Goal: Transaction & Acquisition: Purchase product/service

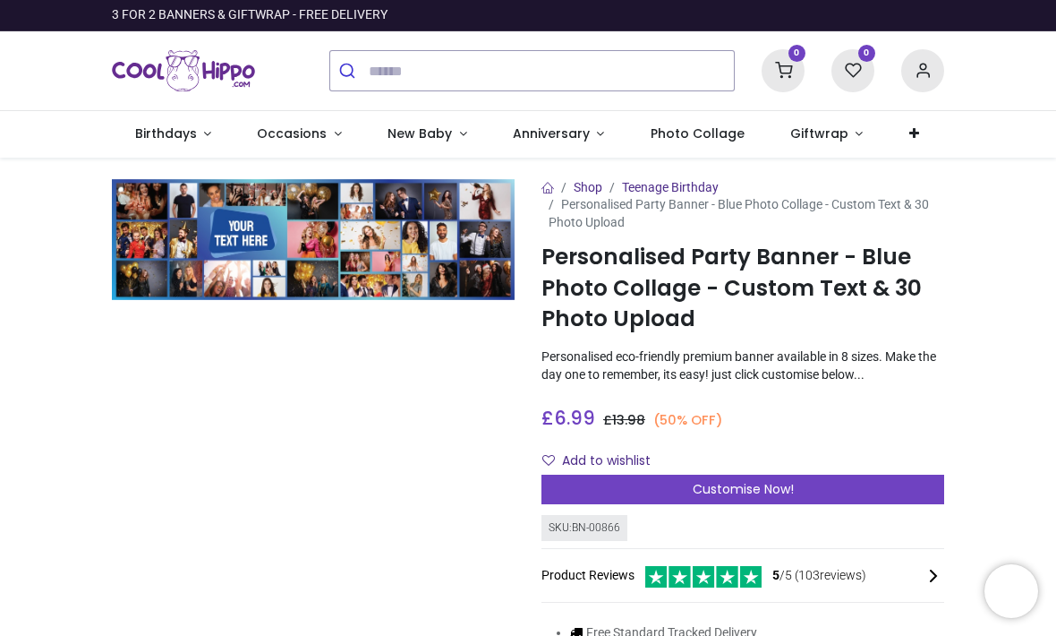
click at [889, 587] on div "Product Reviews 5 /5 ( 103 reviews)" at bounding box center [743, 575] width 403 height 24
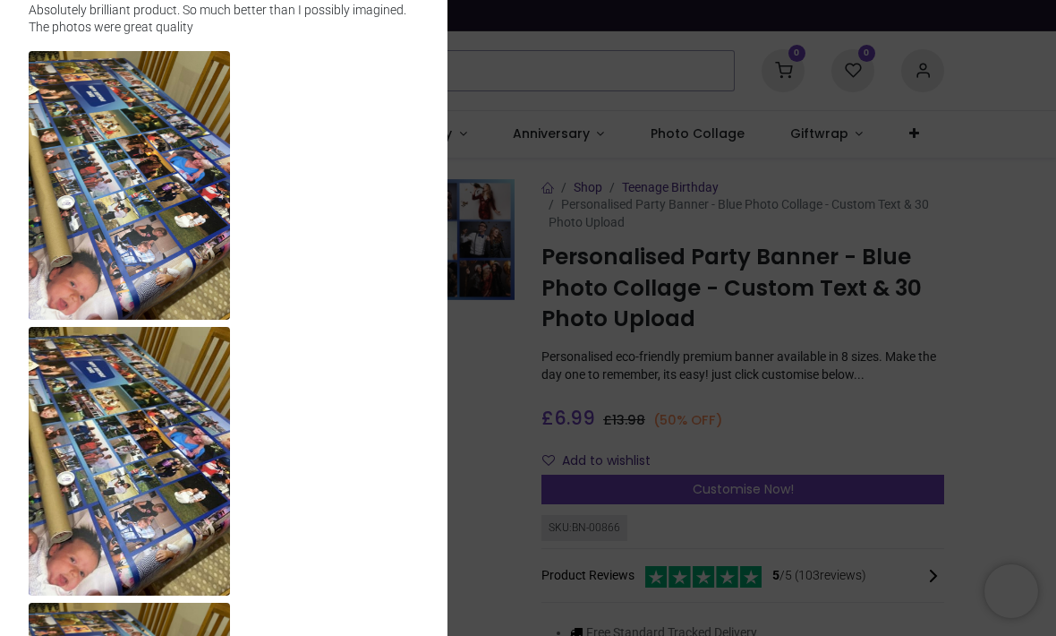
scroll to position [440, 0]
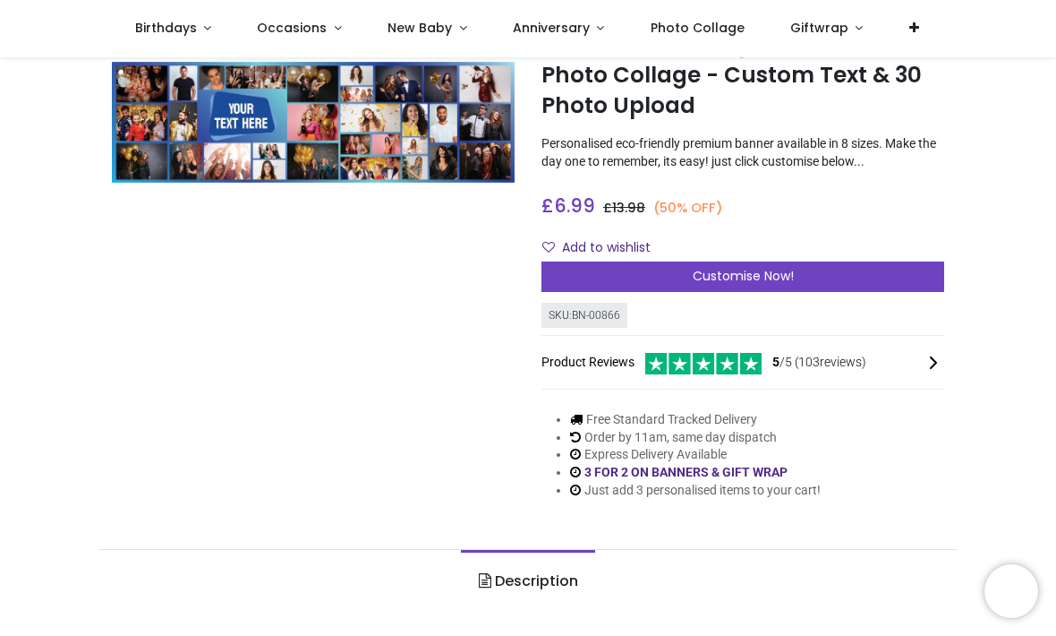
scroll to position [114, 0]
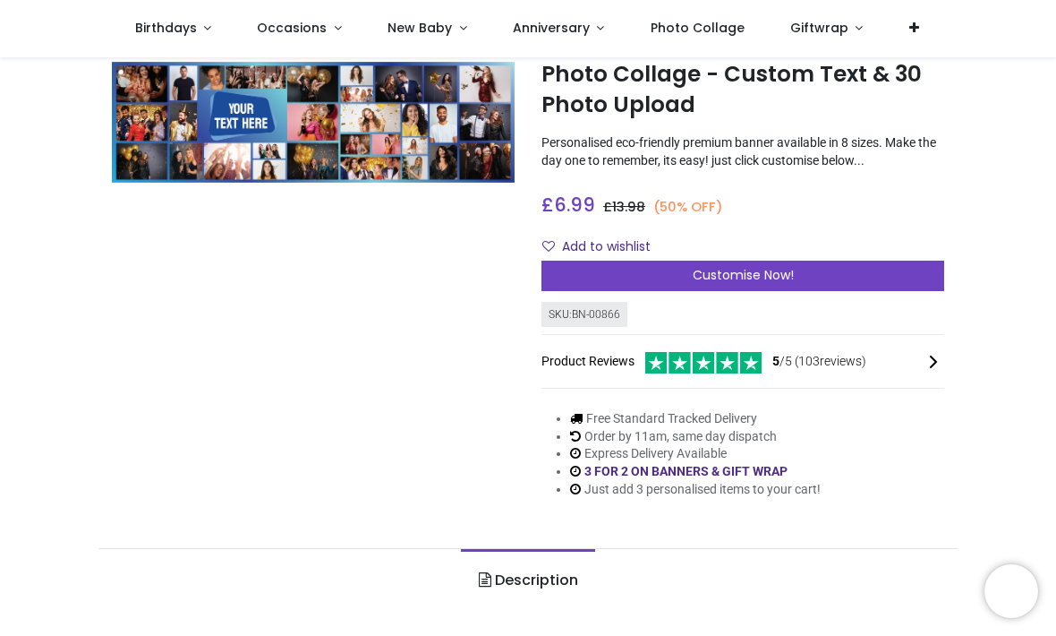
click at [758, 284] on span "Customise Now!" at bounding box center [743, 275] width 101 height 18
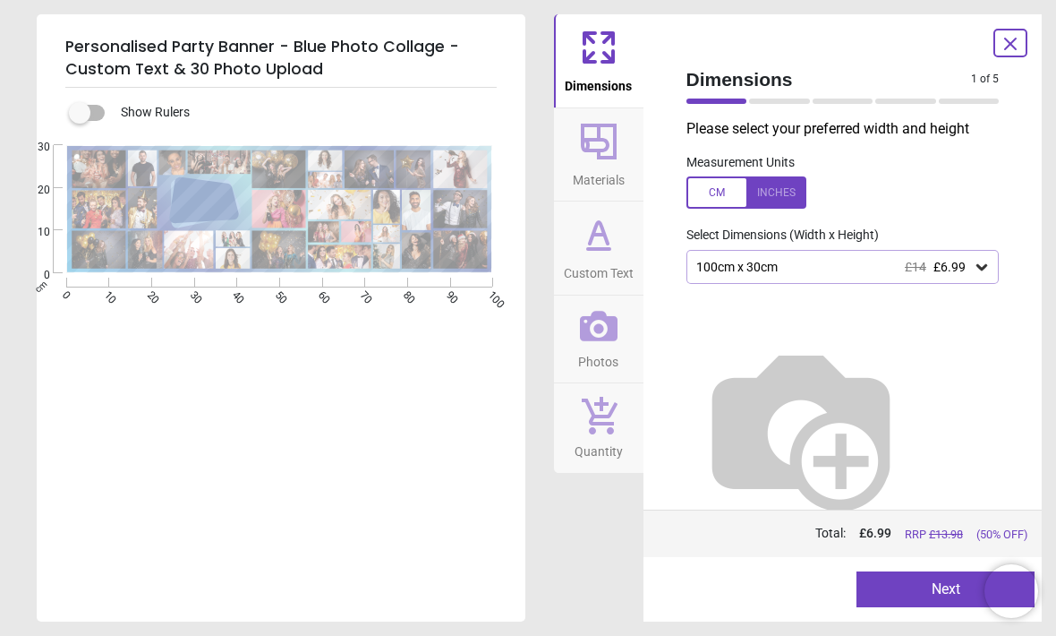
click at [792, 195] on div at bounding box center [747, 192] width 120 height 32
click at [728, 197] on div at bounding box center [747, 192] width 120 height 32
click at [783, 198] on div at bounding box center [747, 192] width 120 height 32
click at [713, 200] on div at bounding box center [747, 192] width 120 height 32
click at [856, 234] on label "Select Dimensions (Width x Height)" at bounding box center [775, 235] width 207 height 18
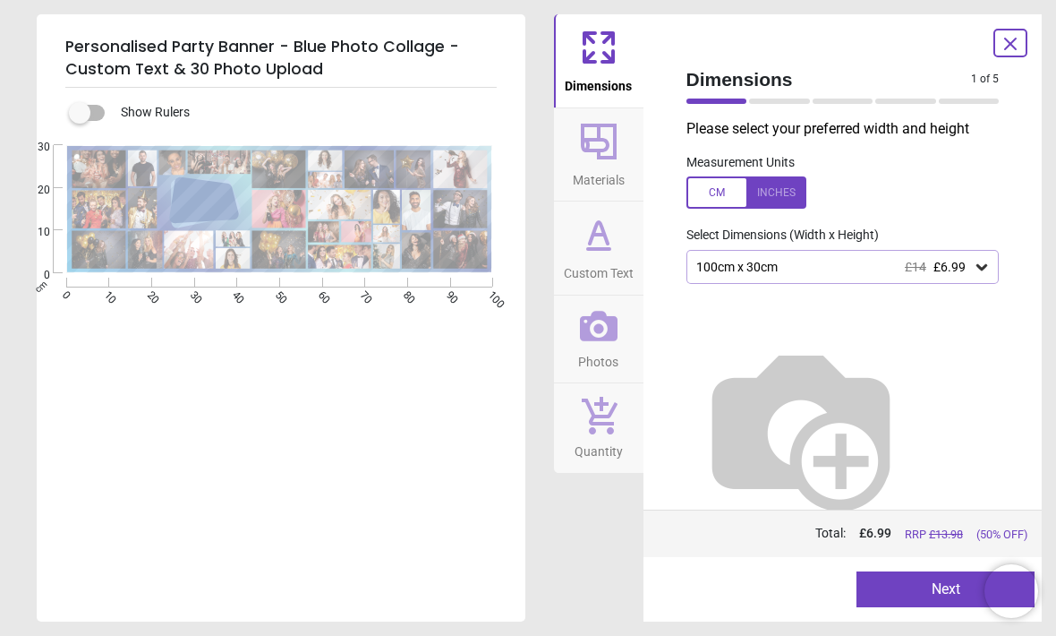
click at [842, 235] on label "Select Dimensions (Width x Height)" at bounding box center [775, 235] width 207 height 18
click at [820, 325] on img at bounding box center [801, 426] width 229 height 229
click at [822, 346] on img at bounding box center [801, 426] width 229 height 229
click at [828, 329] on img at bounding box center [801, 426] width 229 height 229
click at [834, 380] on img at bounding box center [801, 426] width 229 height 229
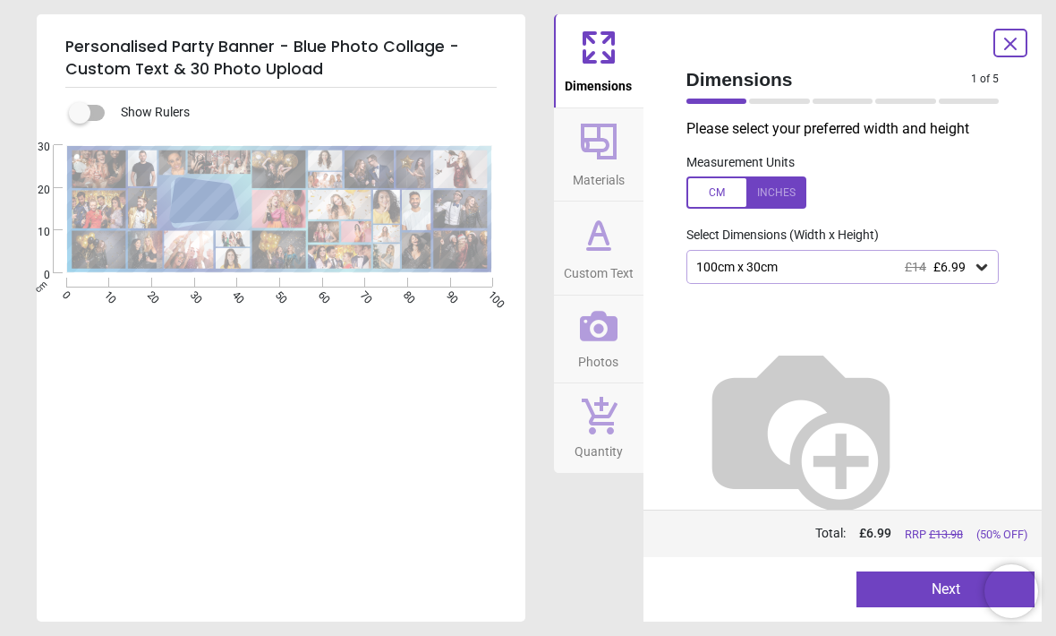
click at [989, 267] on icon at bounding box center [982, 267] width 18 height 18
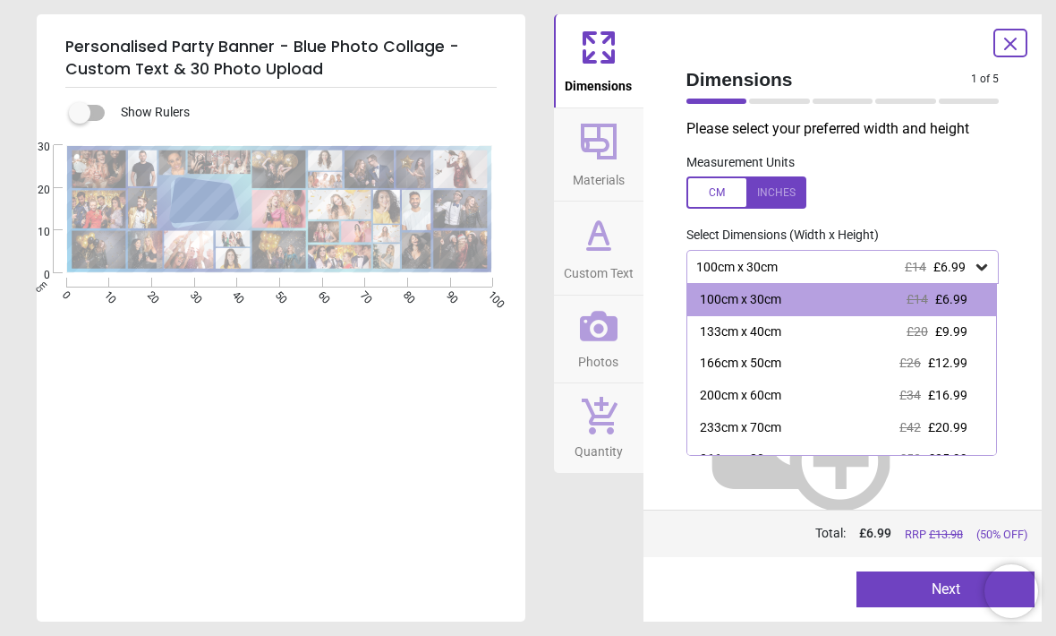
scroll to position [0, 0]
click at [836, 383] on div "200cm x 60cm £34 £16.99" at bounding box center [842, 396] width 310 height 32
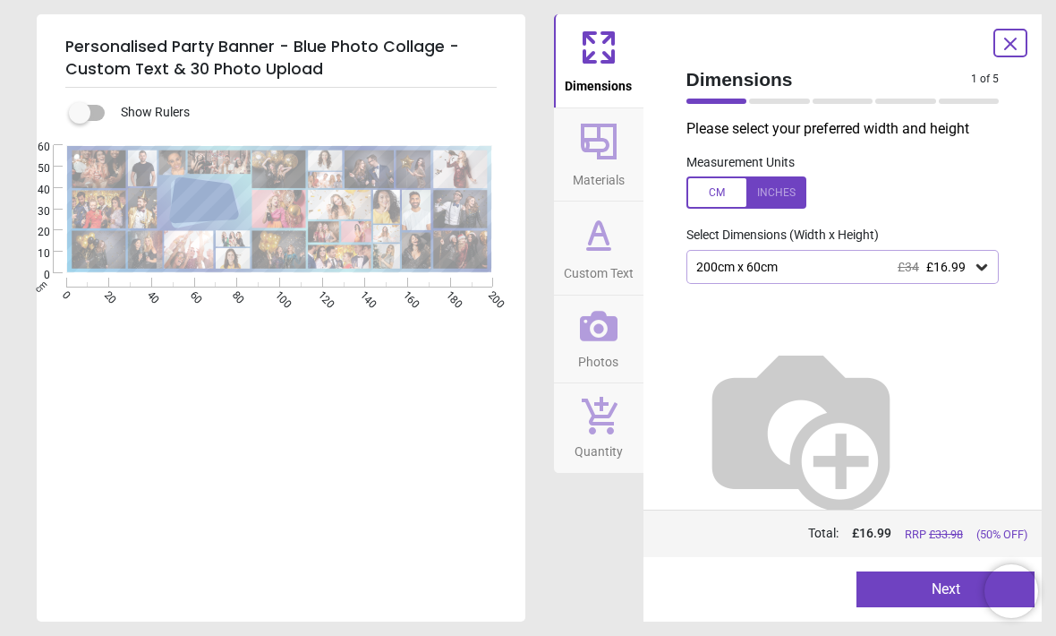
click at [986, 269] on icon at bounding box center [982, 267] width 18 height 18
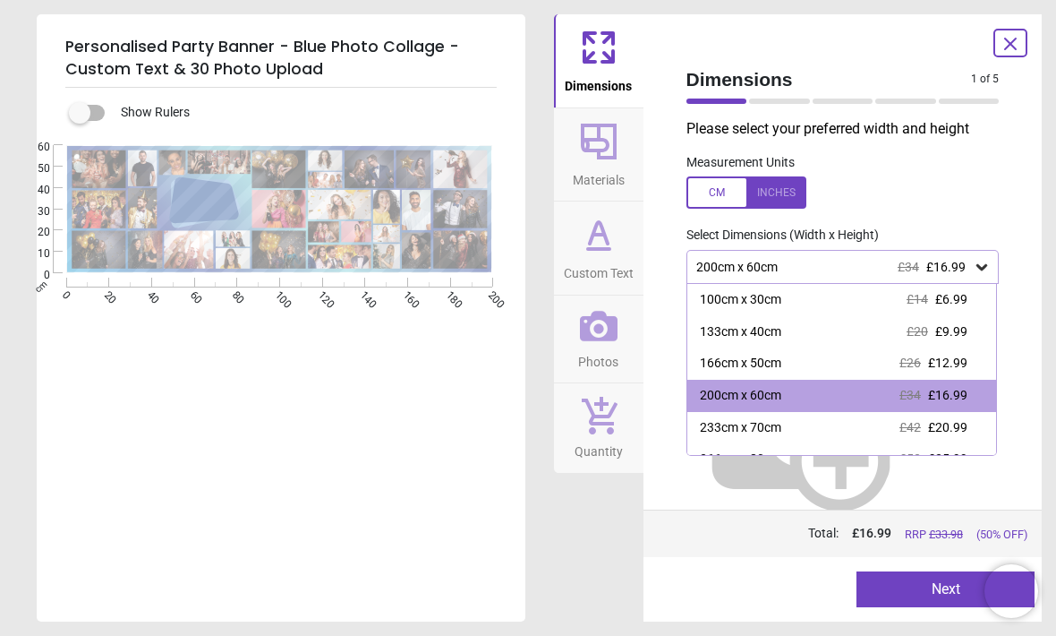
click at [984, 271] on icon at bounding box center [982, 267] width 18 height 18
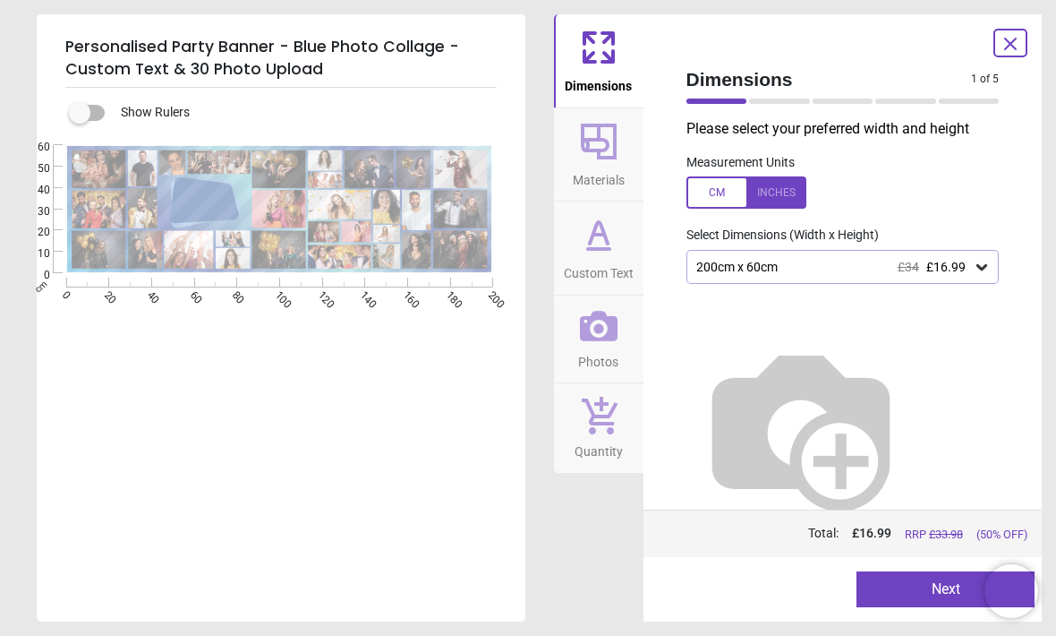
click at [976, 271] on icon at bounding box center [982, 267] width 18 height 18
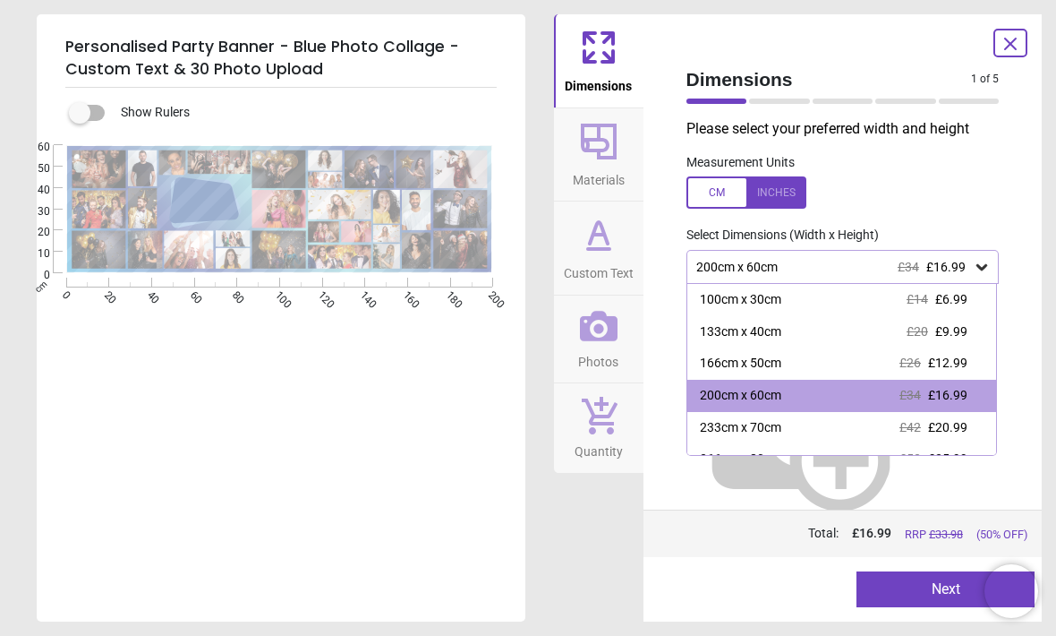
click at [791, 310] on div "100cm x 30cm £14 £6.99" at bounding box center [842, 300] width 310 height 32
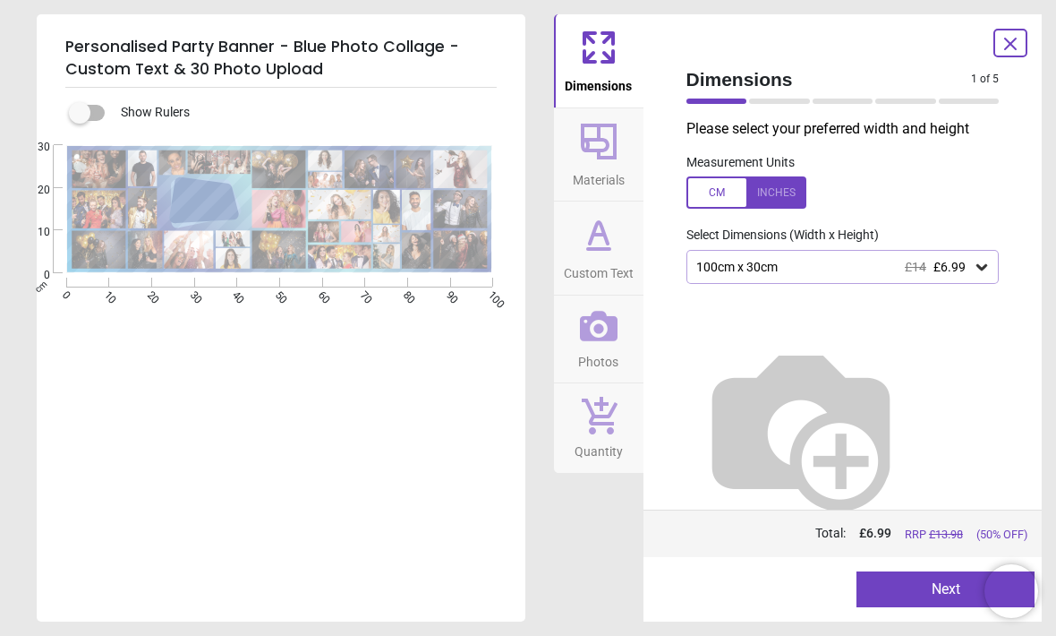
click at [1029, 377] on div "Dimensions 1 of 5 1 of 6 Please select your preferred width and height Measurem…" at bounding box center [843, 317] width 399 height 607
click at [933, 587] on button "Next" at bounding box center [946, 589] width 178 height 36
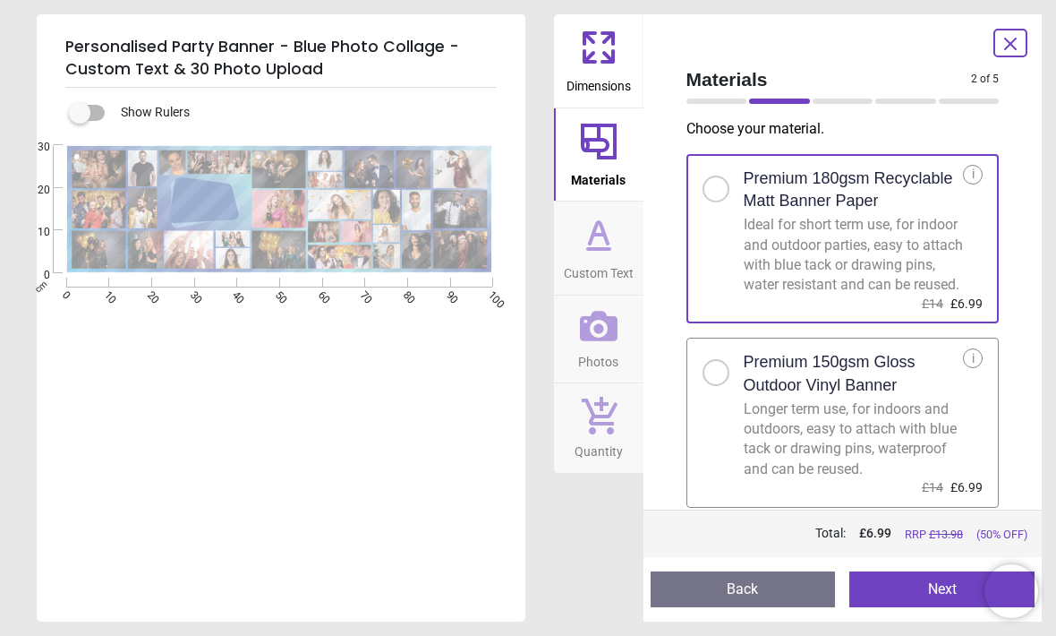
click at [933, 587] on button "Next" at bounding box center [941, 589] width 185 height 36
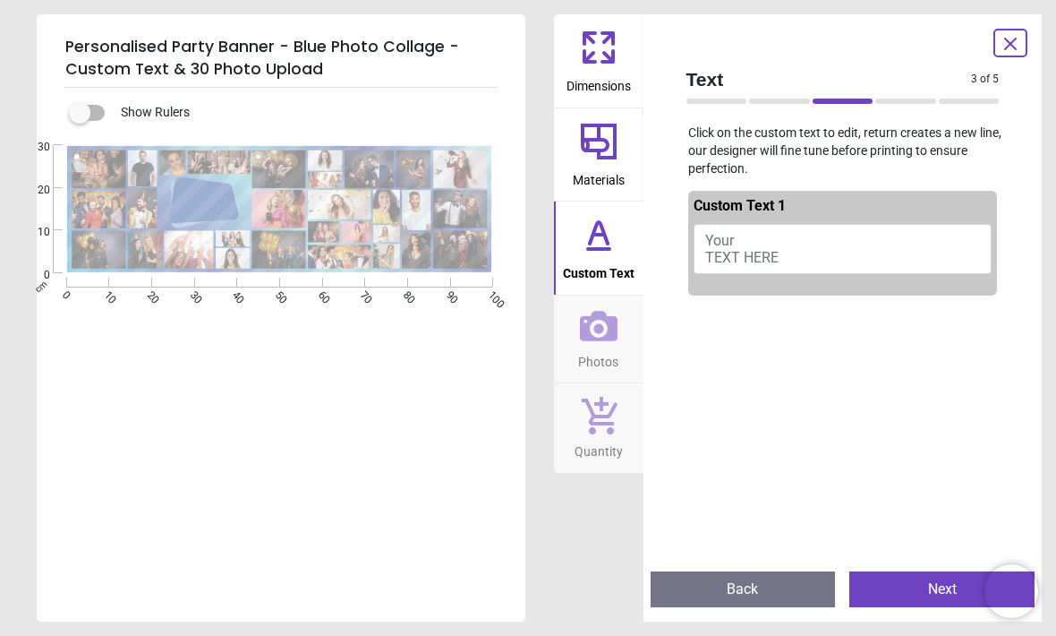
click at [814, 246] on button "Your TEXT HERE" at bounding box center [843, 249] width 299 height 50
click at [774, 243] on button "Happy" at bounding box center [843, 246] width 299 height 45
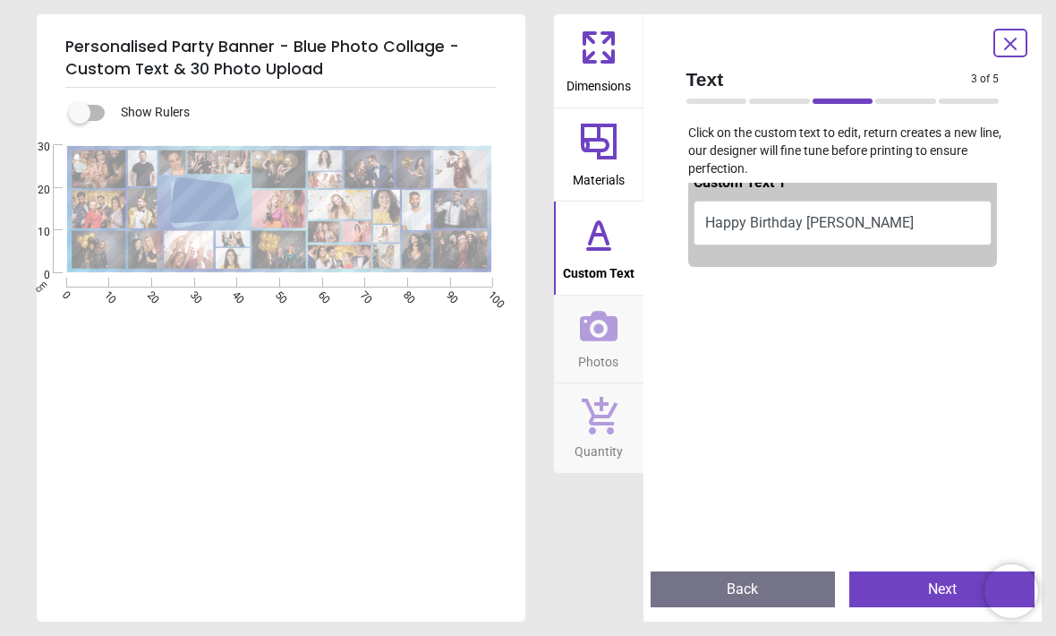
scroll to position [24, 0]
type textarea "**********"
click at [1035, 211] on div "Text 3 of 5 3 of 6 Click on the custom text to edit, return creates a new line,…" at bounding box center [843, 317] width 399 height 607
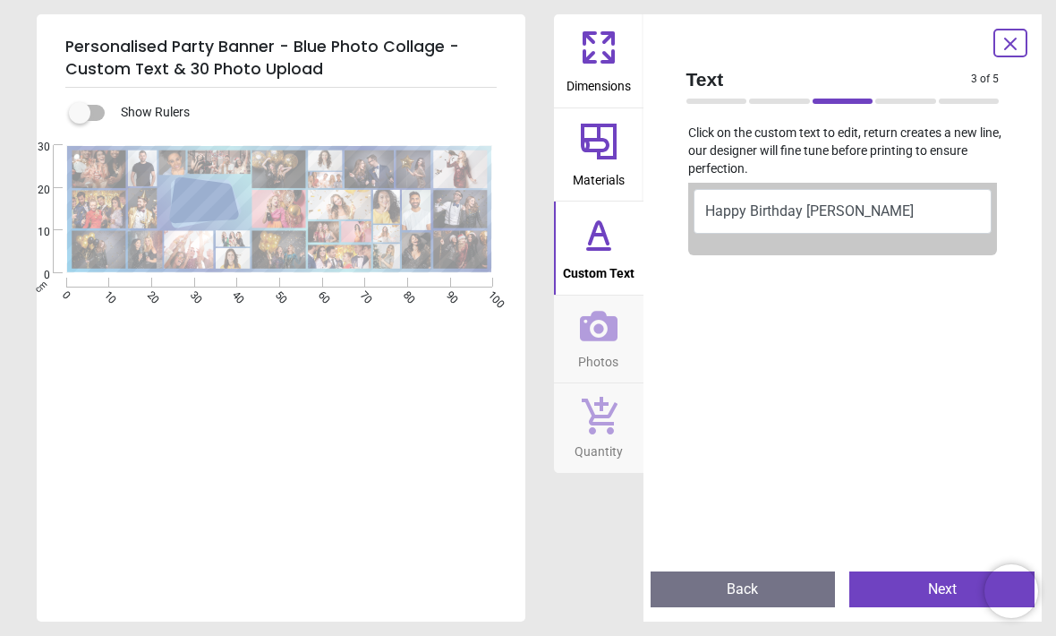
click at [929, 592] on button "Next" at bounding box center [941, 589] width 185 height 36
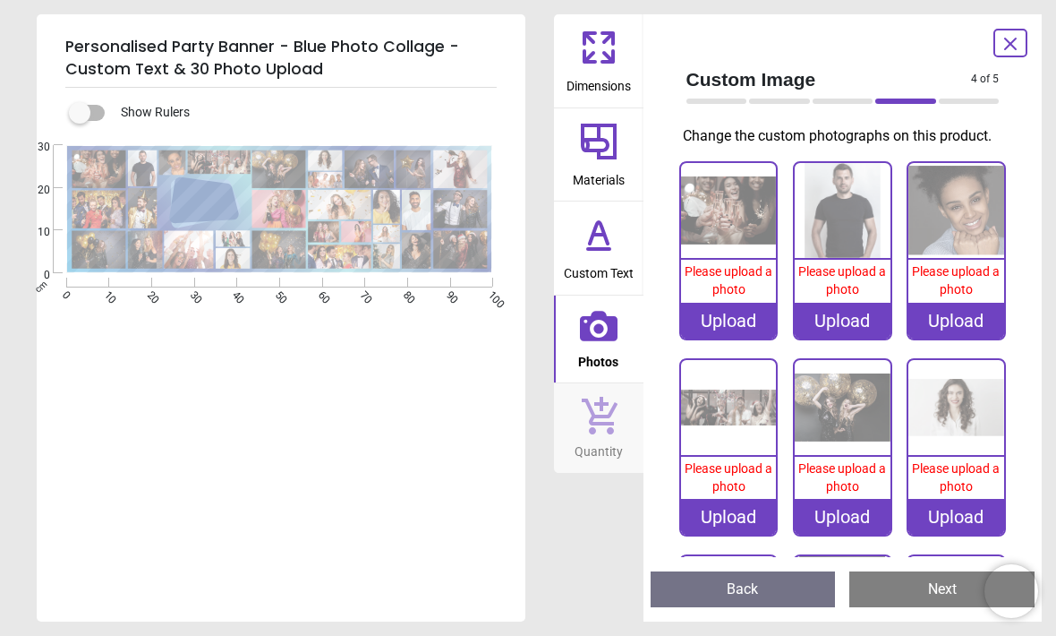
click at [604, 430] on icon at bounding box center [599, 414] width 38 height 39
click at [608, 436] on span "Quantity" at bounding box center [599, 447] width 48 height 27
click at [608, 437] on span "Quantity" at bounding box center [599, 447] width 48 height 27
click at [733, 338] on div "Upload" at bounding box center [729, 321] width 96 height 36
click at [741, 338] on div "Upload" at bounding box center [729, 321] width 96 height 36
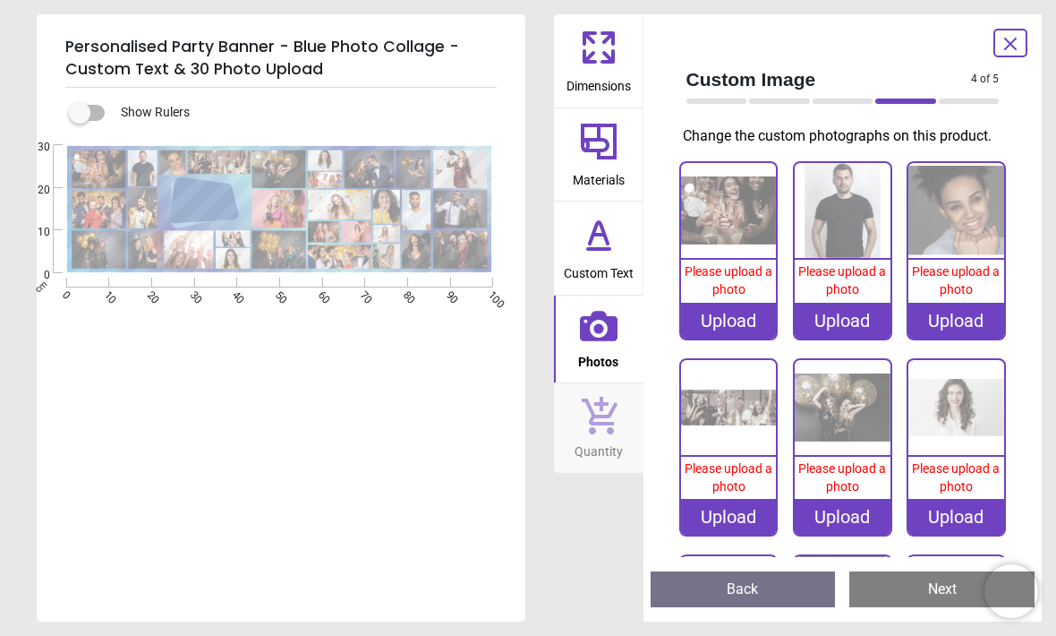
click at [754, 338] on div "Upload" at bounding box center [729, 321] width 96 height 36
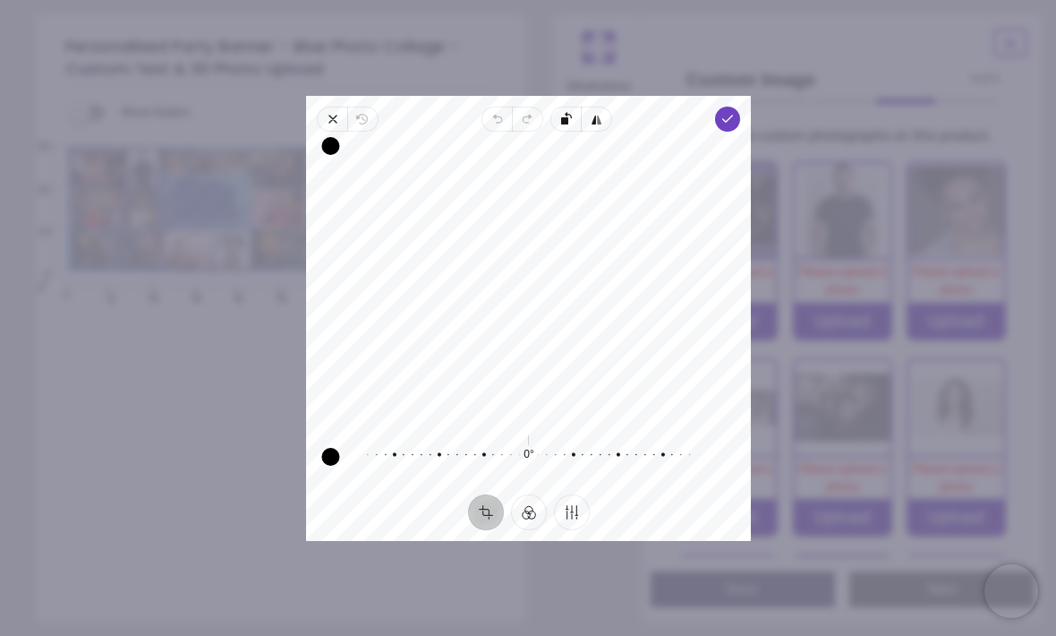
click at [853, 323] on div "Upload" at bounding box center [843, 321] width 96 height 36
click at [326, 112] on icon "button" at bounding box center [333, 119] width 14 height 14
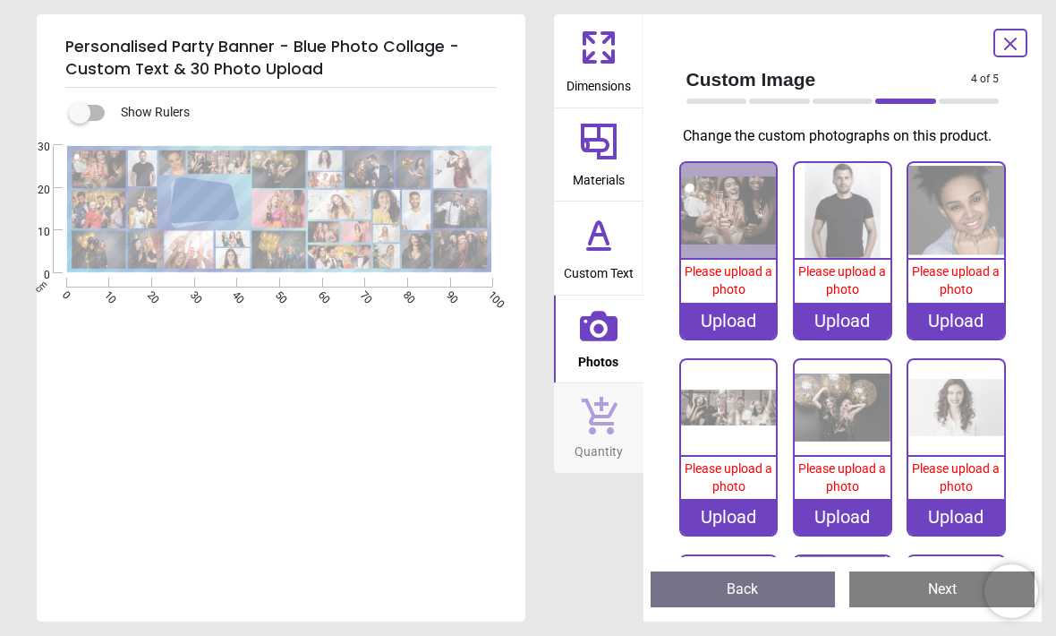
click at [741, 338] on div "Upload" at bounding box center [729, 321] width 96 height 36
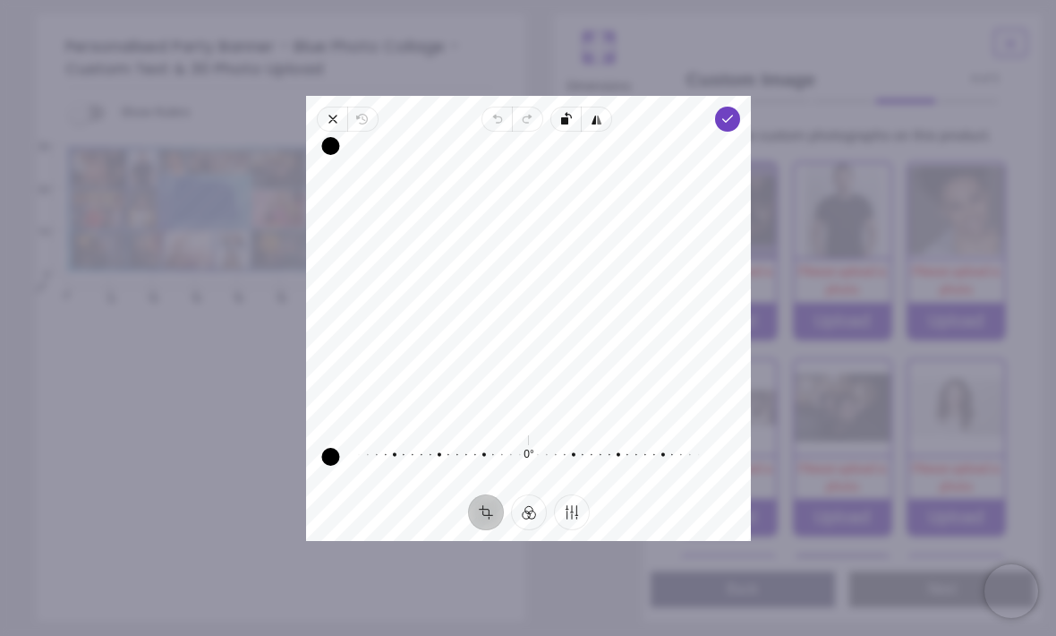
click at [832, 259] on img at bounding box center [843, 211] width 96 height 96
click at [326, 112] on icon "button" at bounding box center [333, 119] width 14 height 14
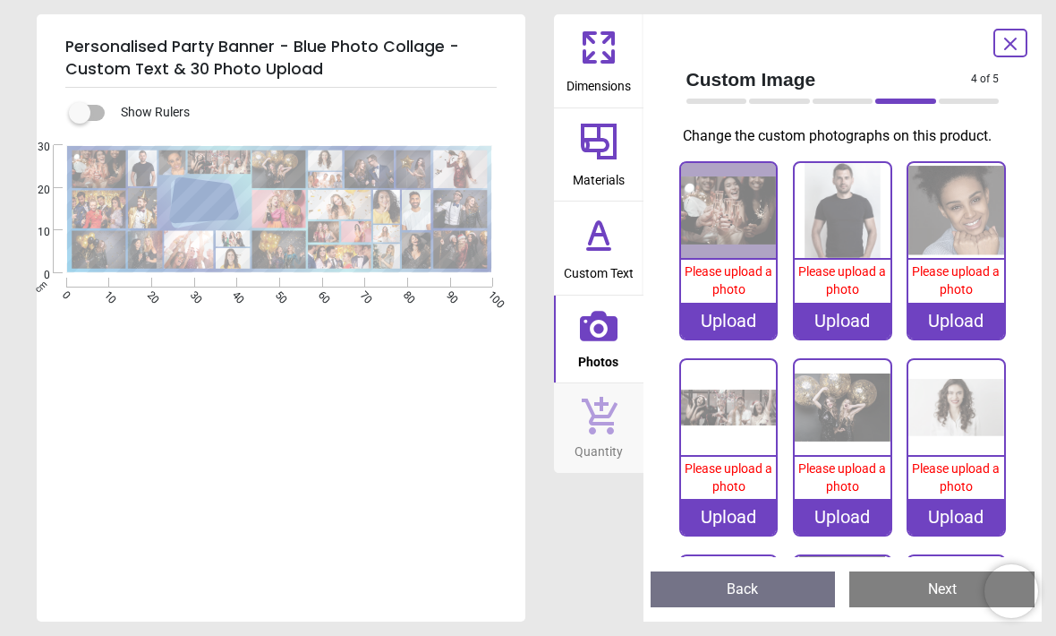
click at [738, 338] on div "Upload" at bounding box center [729, 321] width 96 height 36
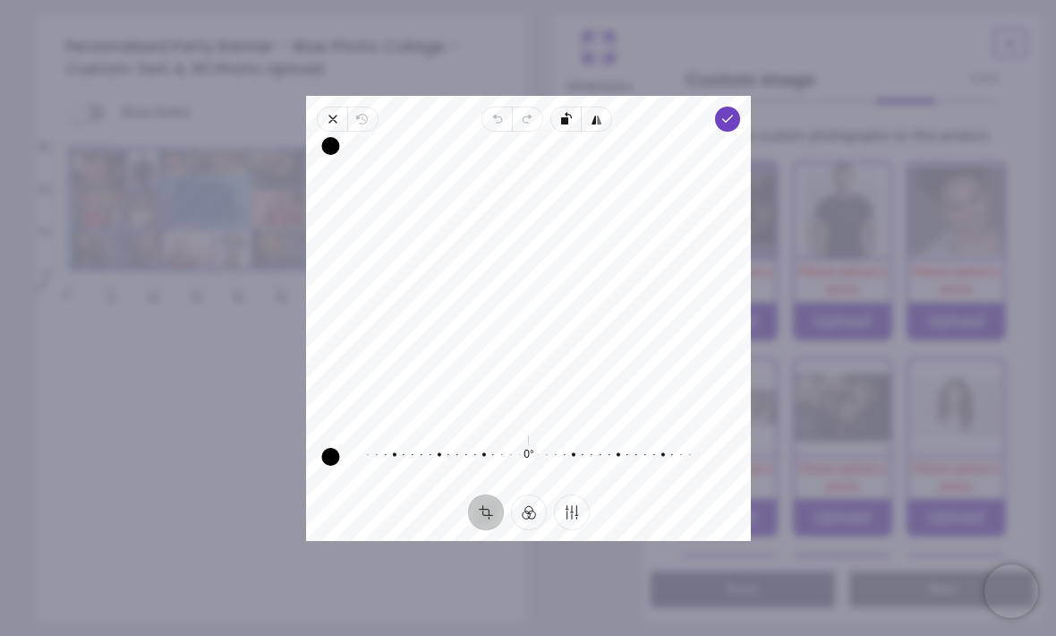
click at [488, 529] on button "Crop" at bounding box center [485, 512] width 36 height 36
click at [534, 530] on button "Filter" at bounding box center [528, 512] width 36 height 36
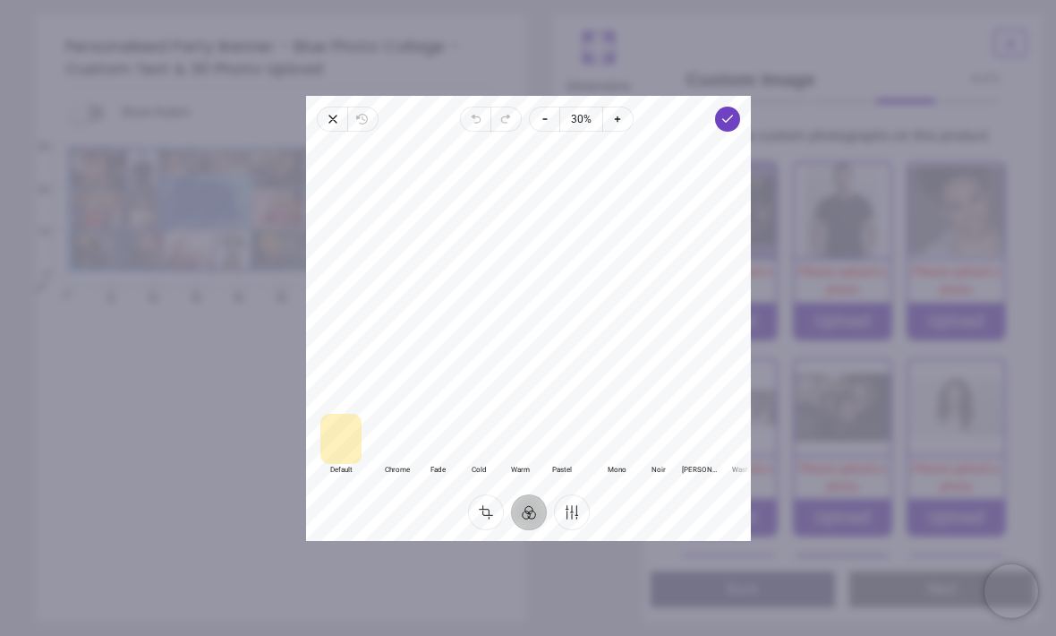
click at [577, 530] on button "Finetune" at bounding box center [571, 512] width 36 height 36
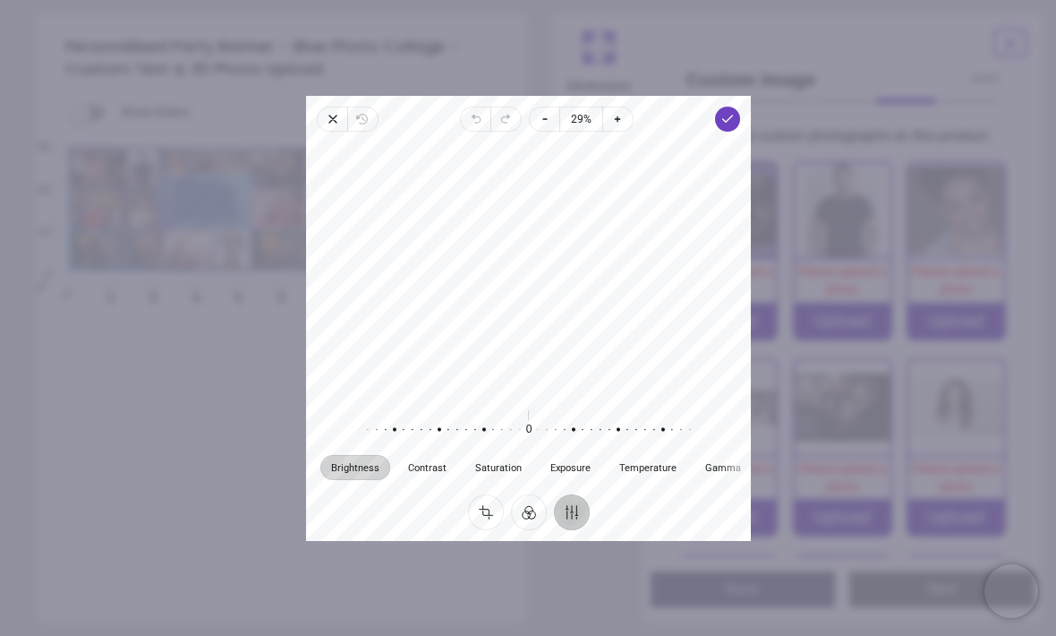
click at [458, 530] on ul "Crop Filter Finetune" at bounding box center [528, 512] width 147 height 36
click at [677, 530] on div "Crop Filter Finetune" at bounding box center [528, 512] width 445 height 36
click at [488, 530] on button "Crop" at bounding box center [485, 512] width 36 height 36
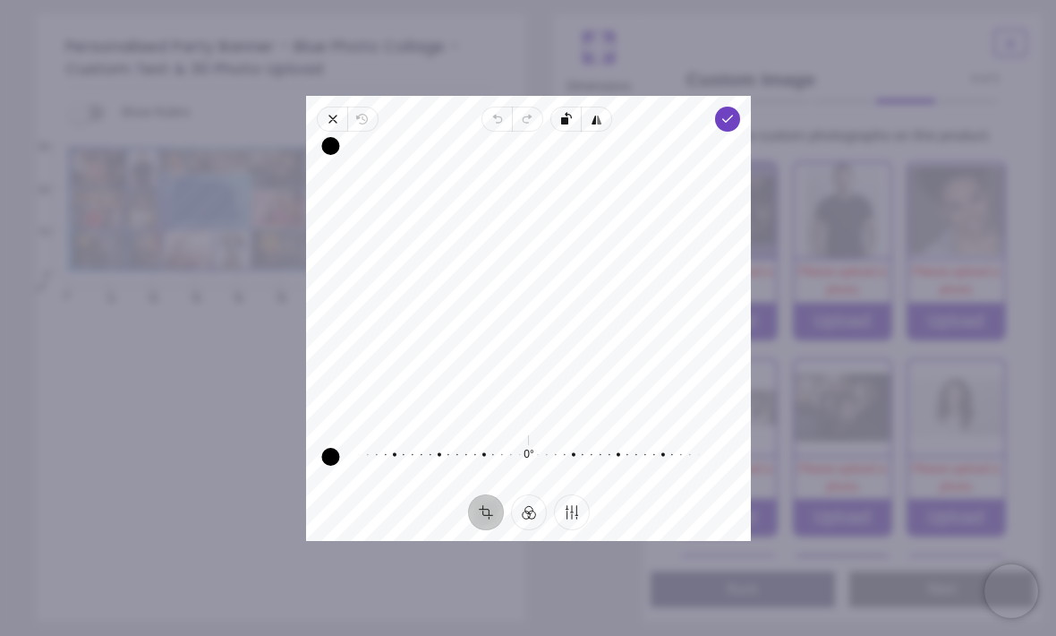
click at [568, 111] on icon "button" at bounding box center [732, 231] width 347 height 240
click at [604, 107] on span "Flip horizontal" at bounding box center [597, 119] width 30 height 25
click at [556, 107] on span "Rotate left" at bounding box center [565, 119] width 30 height 25
click at [507, 107] on span "Undo" at bounding box center [497, 119] width 30 height 25
click at [500, 132] on div "Recenter 0° Reset" at bounding box center [528, 313] width 445 height 363
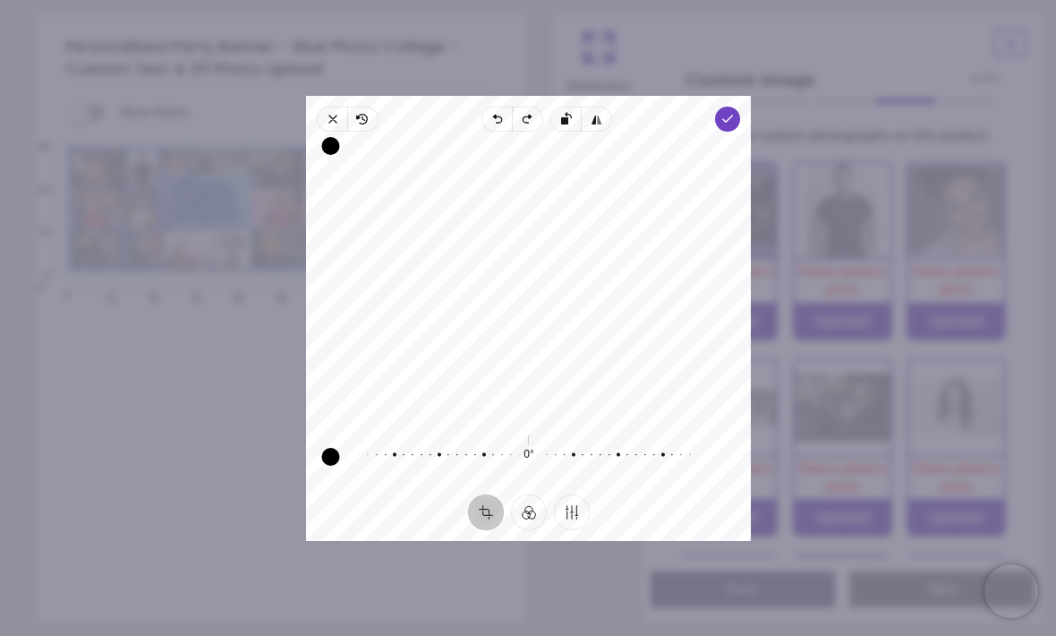
click at [317, 107] on span "Close" at bounding box center [332, 119] width 30 height 25
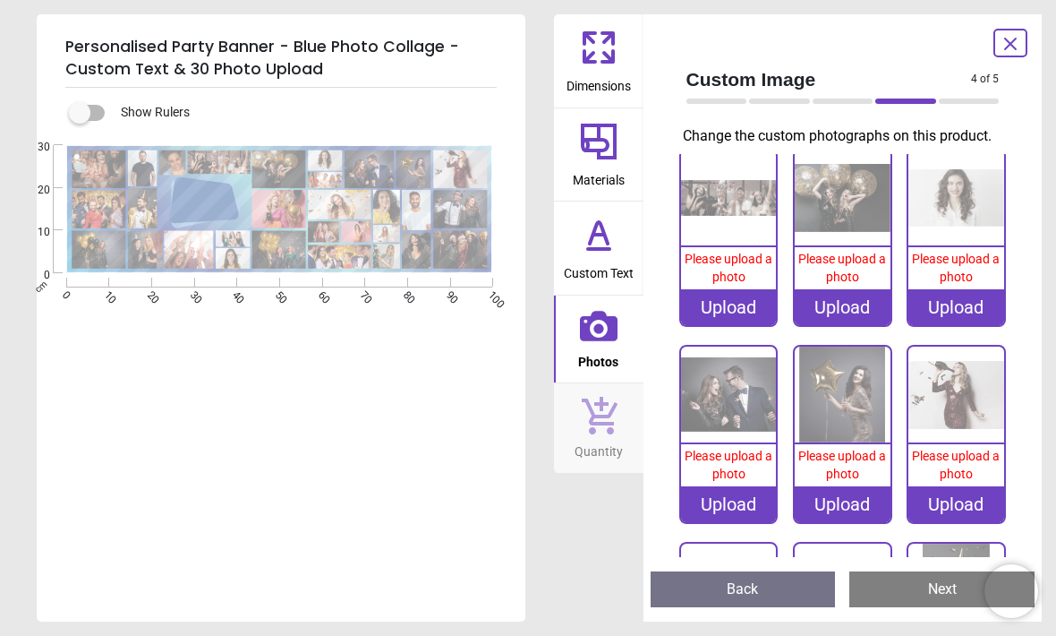
scroll to position [198, 0]
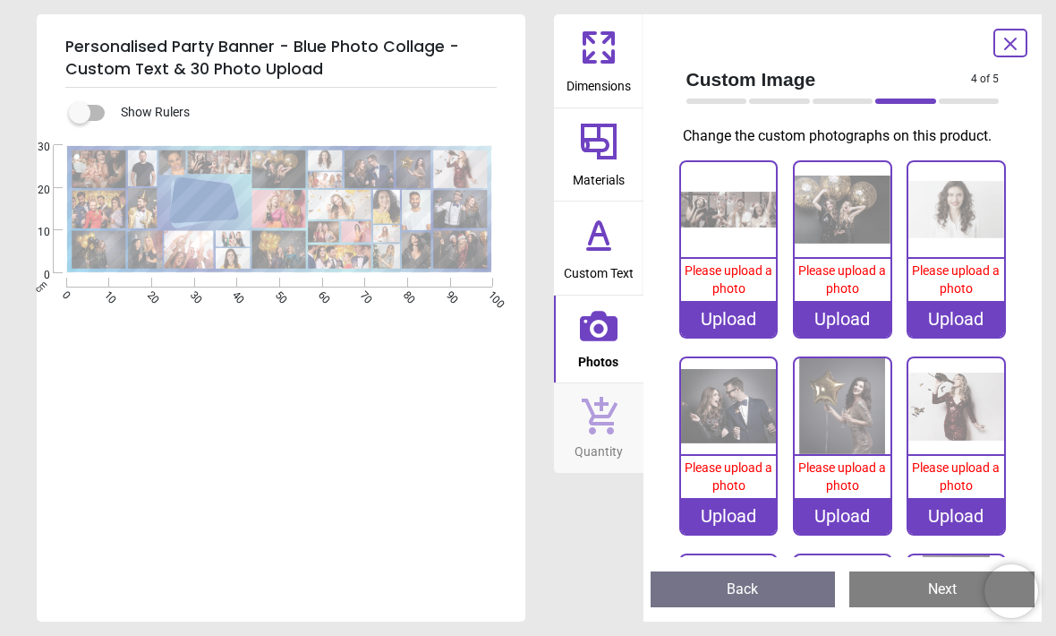
click at [592, 427] on icon at bounding box center [600, 416] width 36 height 38
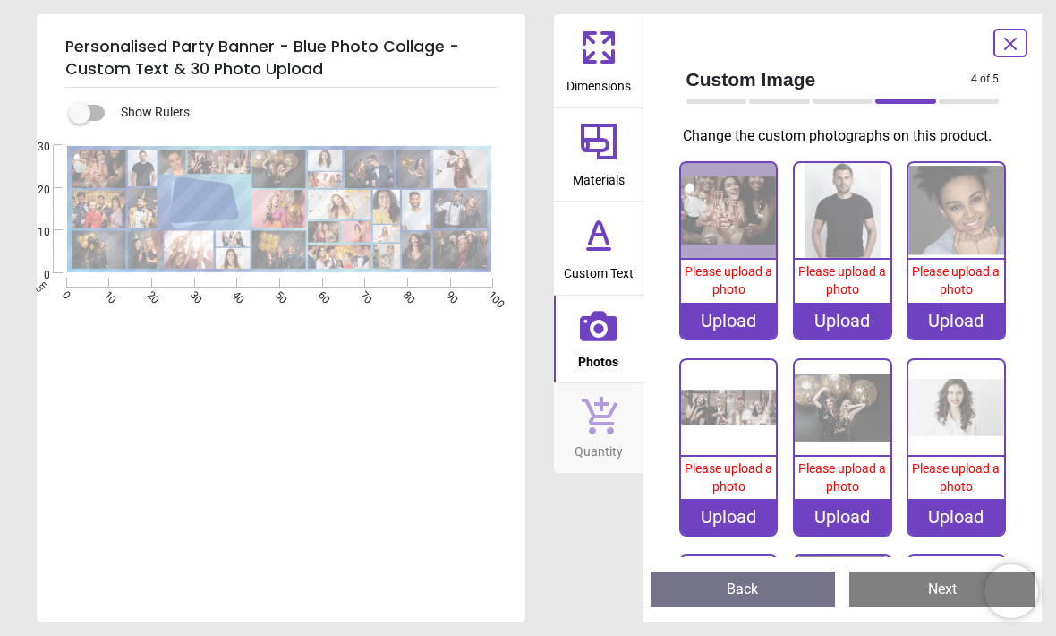
scroll to position [0, 0]
click at [600, 258] on span "Custom Text" at bounding box center [599, 269] width 70 height 27
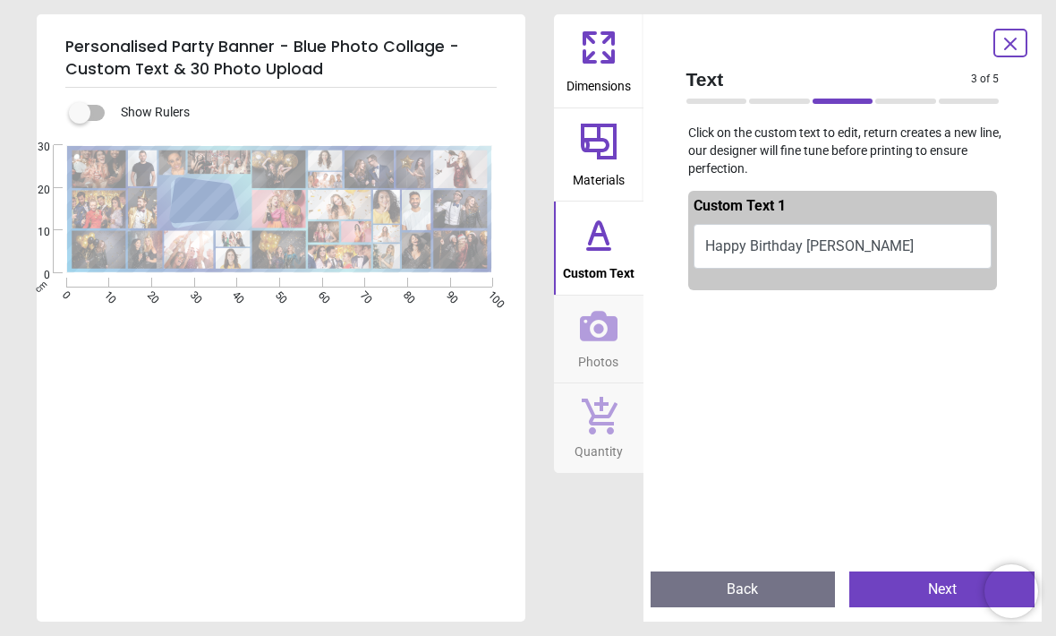
click at [596, 337] on icon at bounding box center [599, 326] width 38 height 30
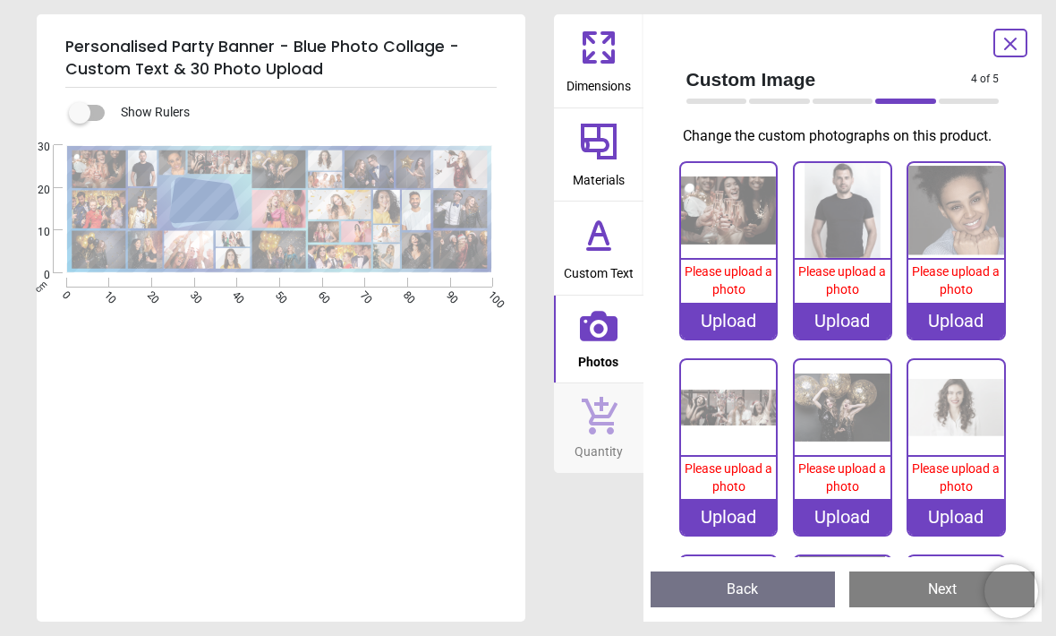
click at [974, 338] on div "Upload" at bounding box center [957, 321] width 96 height 36
click at [738, 280] on div "Please upload a photo" at bounding box center [729, 281] width 96 height 42
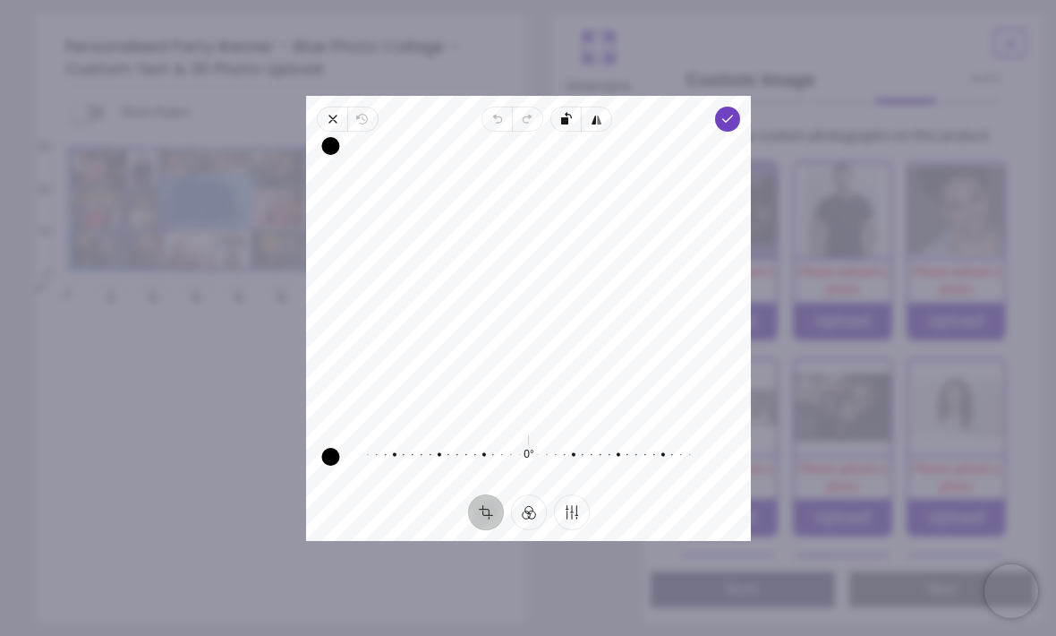
click at [855, 325] on div "Upload" at bounding box center [843, 321] width 96 height 36
click at [321, 137] on div "Drag corner tl" at bounding box center [330, 146] width 18 height 18
click at [801, 446] on img at bounding box center [843, 408] width 96 height 96
click at [326, 112] on icon "button" at bounding box center [333, 119] width 14 height 14
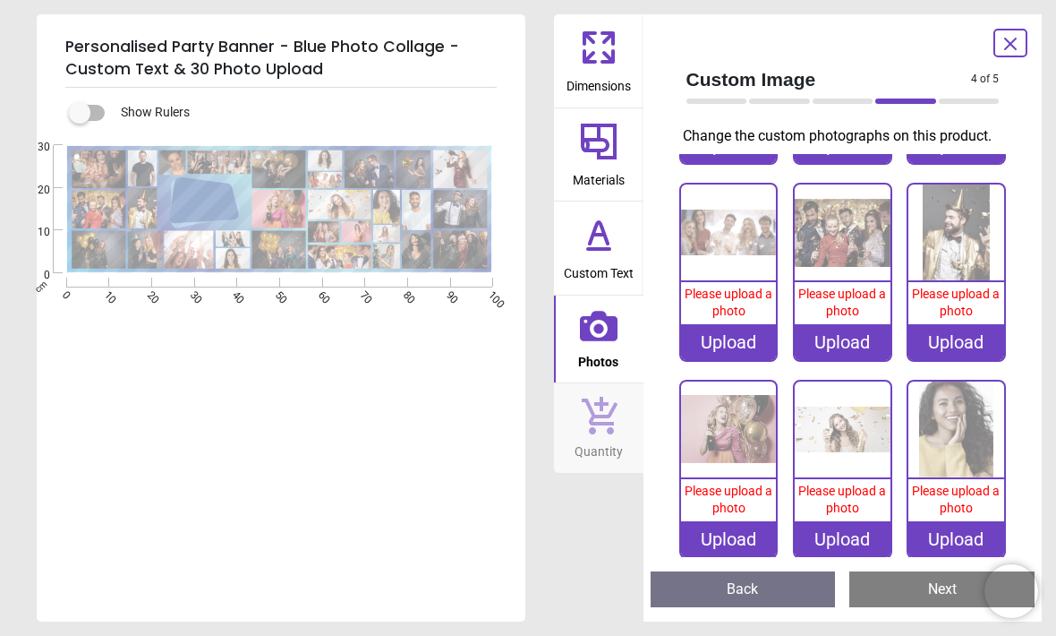
scroll to position [567, 0]
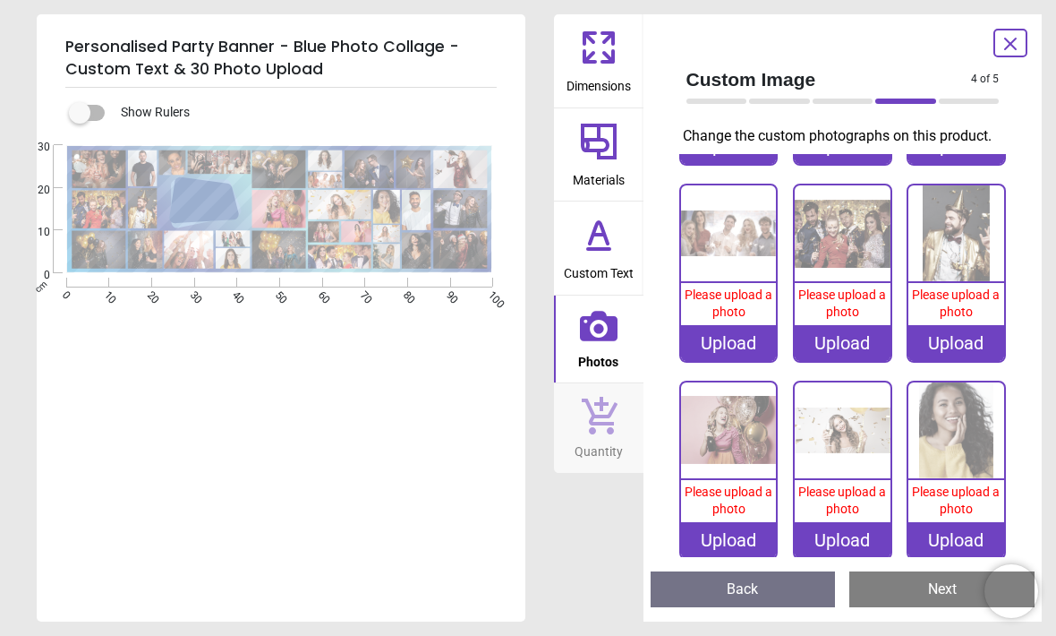
click at [126, 125] on div "**********" at bounding box center [281, 354] width 489 height 533
click at [73, 186] on image at bounding box center [99, 169] width 54 height 38
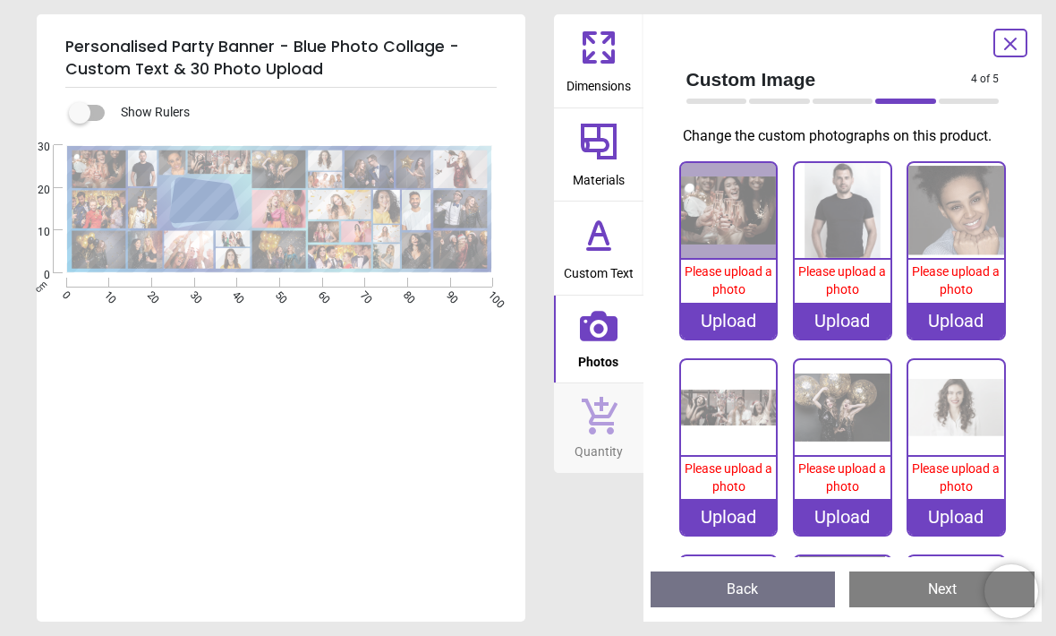
scroll to position [0, 0]
click at [735, 338] on div "Upload" at bounding box center [729, 321] width 96 height 36
click at [722, 338] on div "Upload" at bounding box center [729, 321] width 96 height 36
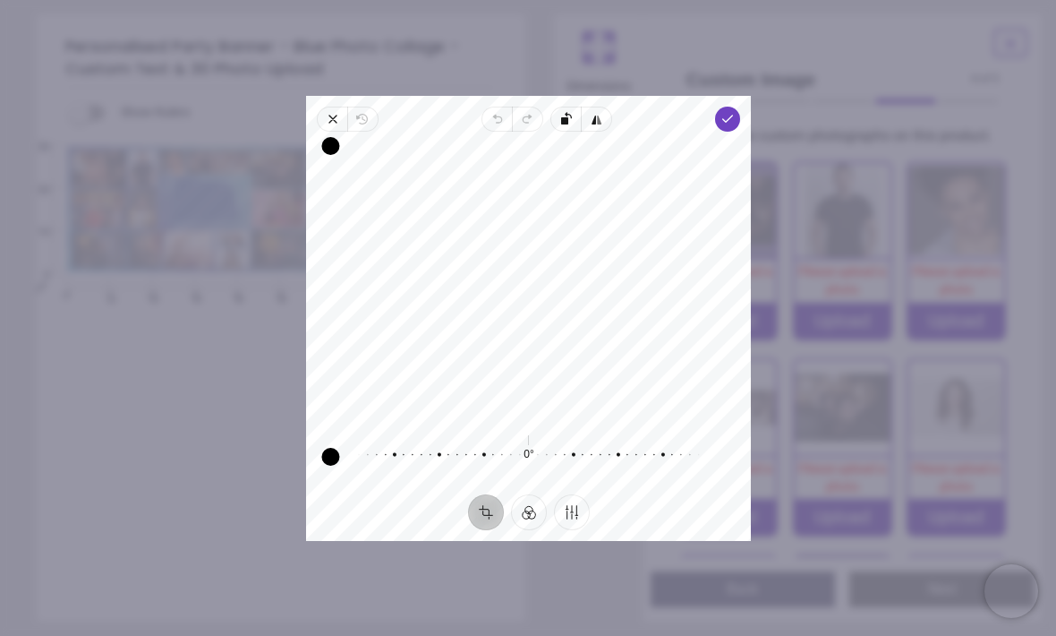
click at [735, 112] on icon "button" at bounding box center [728, 119] width 14 height 14
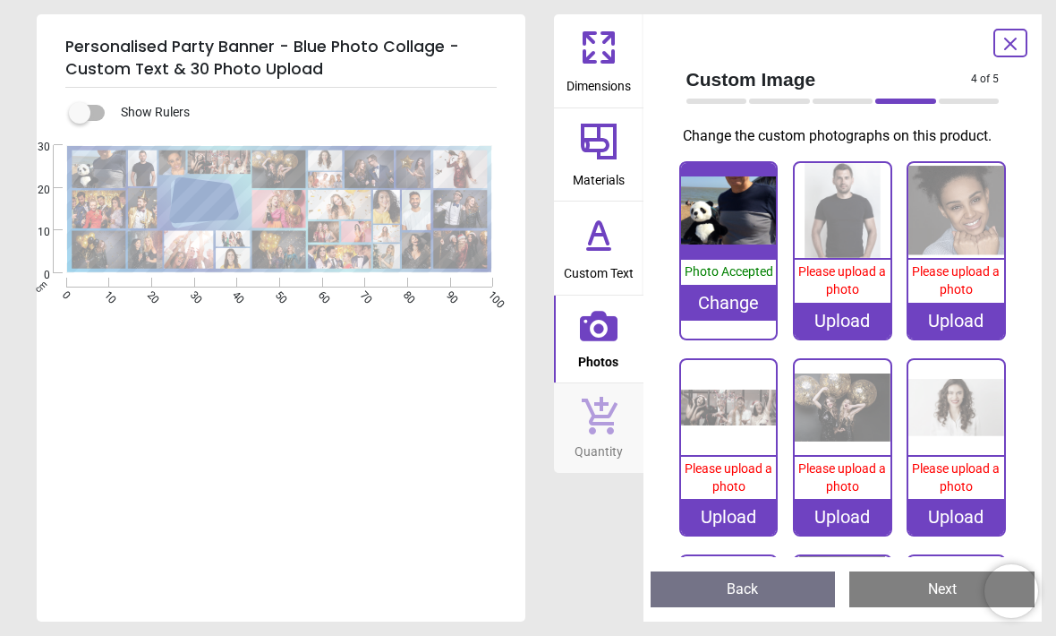
scroll to position [114, 0]
click at [850, 338] on div "Upload" at bounding box center [843, 321] width 96 height 36
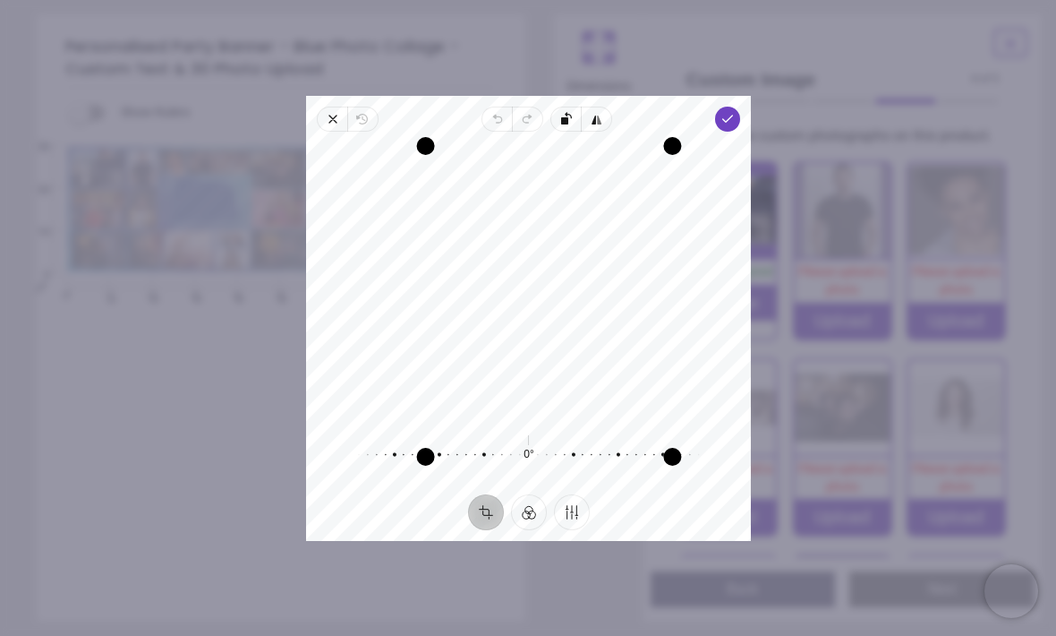
click at [735, 112] on icon "button" at bounding box center [728, 119] width 14 height 14
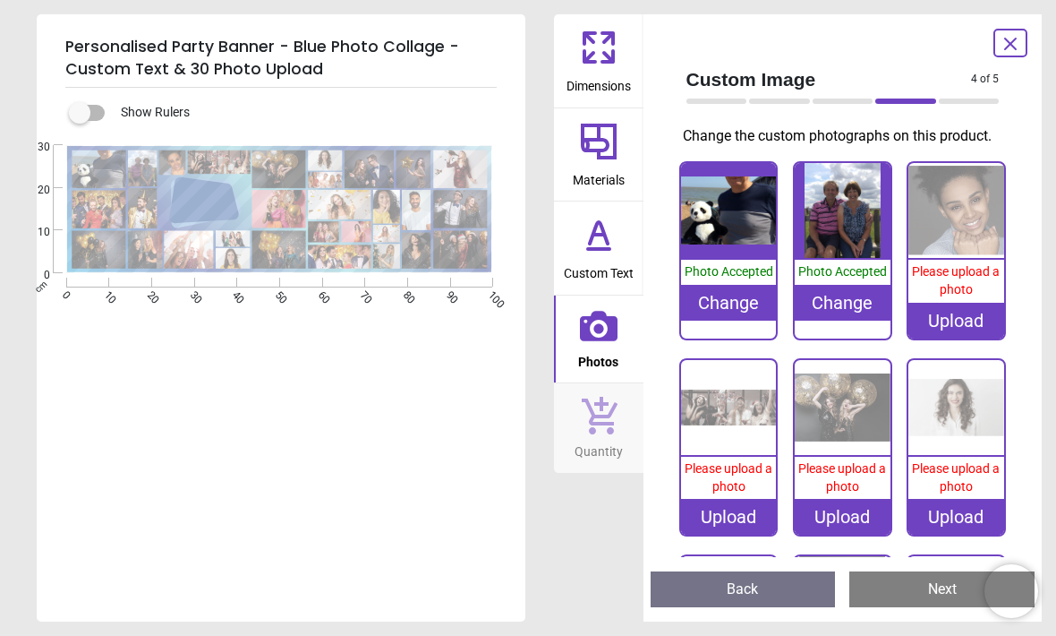
click at [972, 338] on div "Upload" at bounding box center [957, 321] width 96 height 36
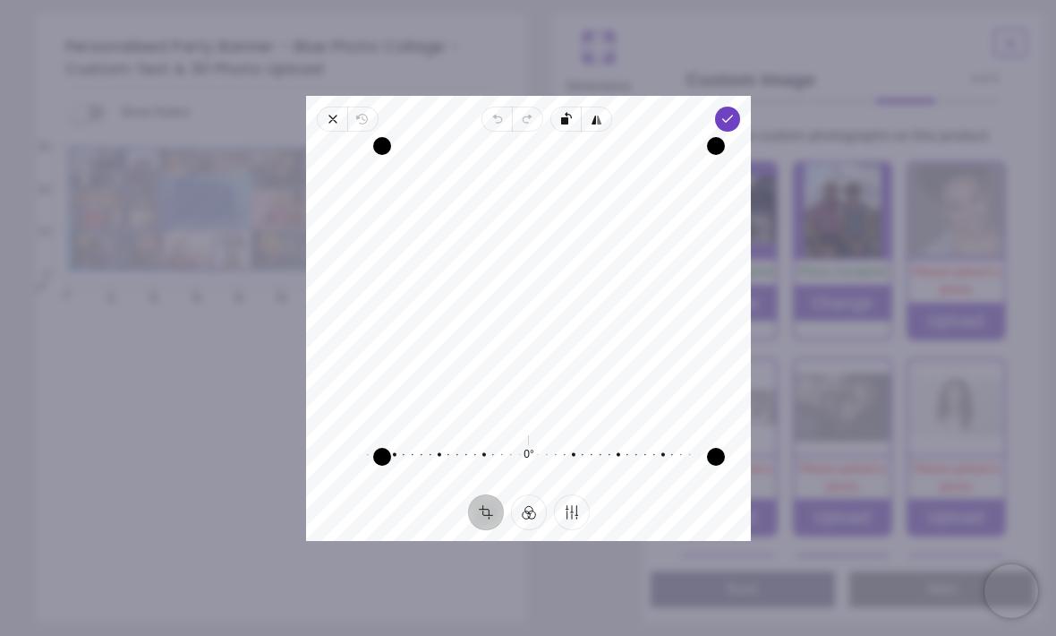
click at [735, 112] on icon "button" at bounding box center [728, 119] width 14 height 14
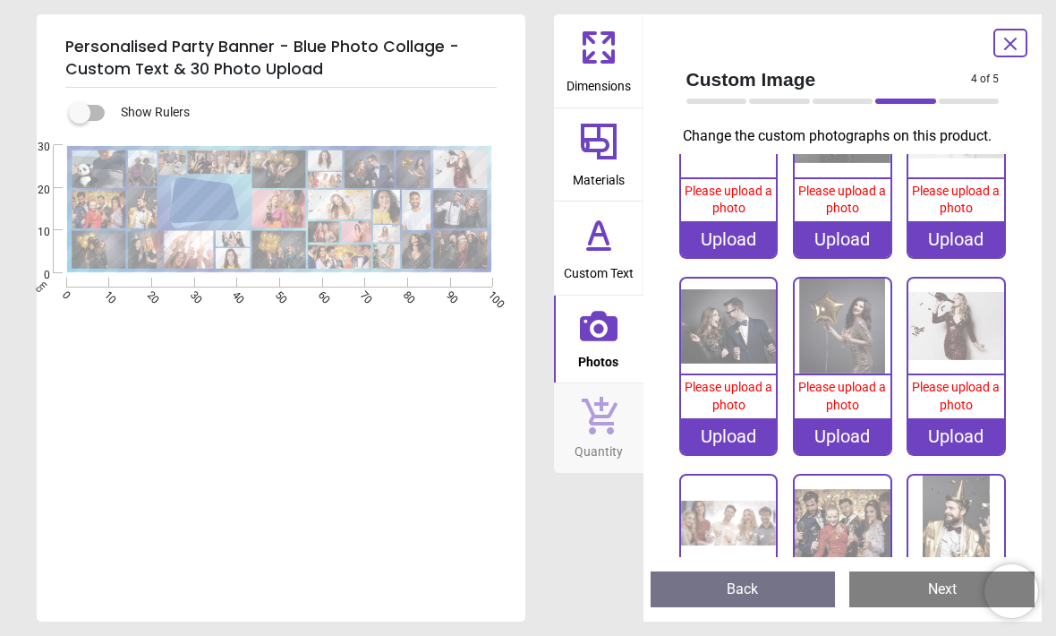
scroll to position [260, 0]
click at [724, 257] on div "Upload" at bounding box center [729, 239] width 96 height 36
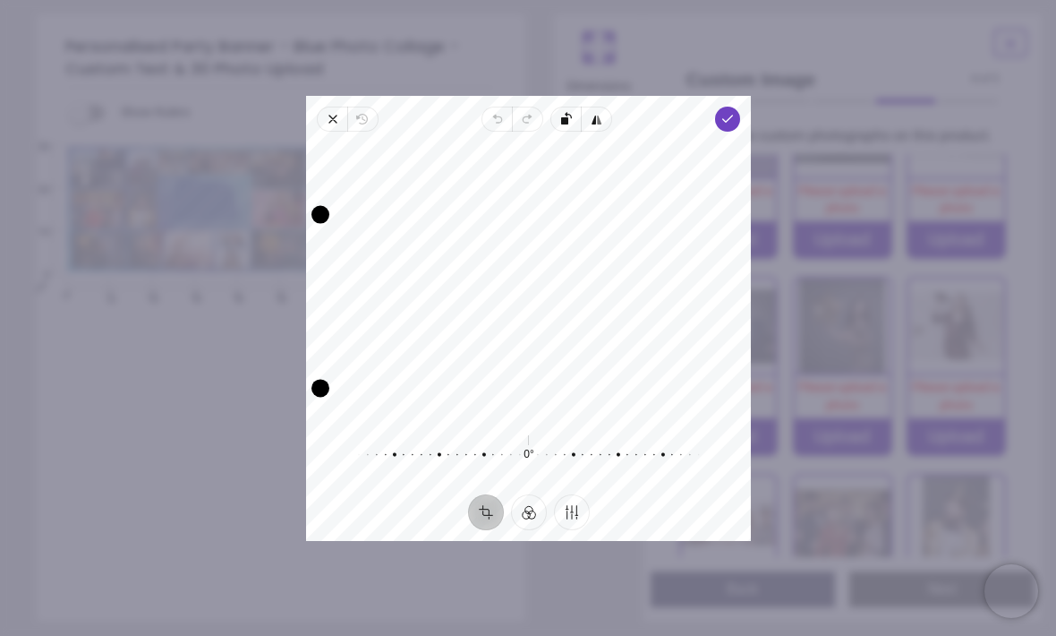
click at [740, 107] on span "Done" at bounding box center [727, 119] width 25 height 25
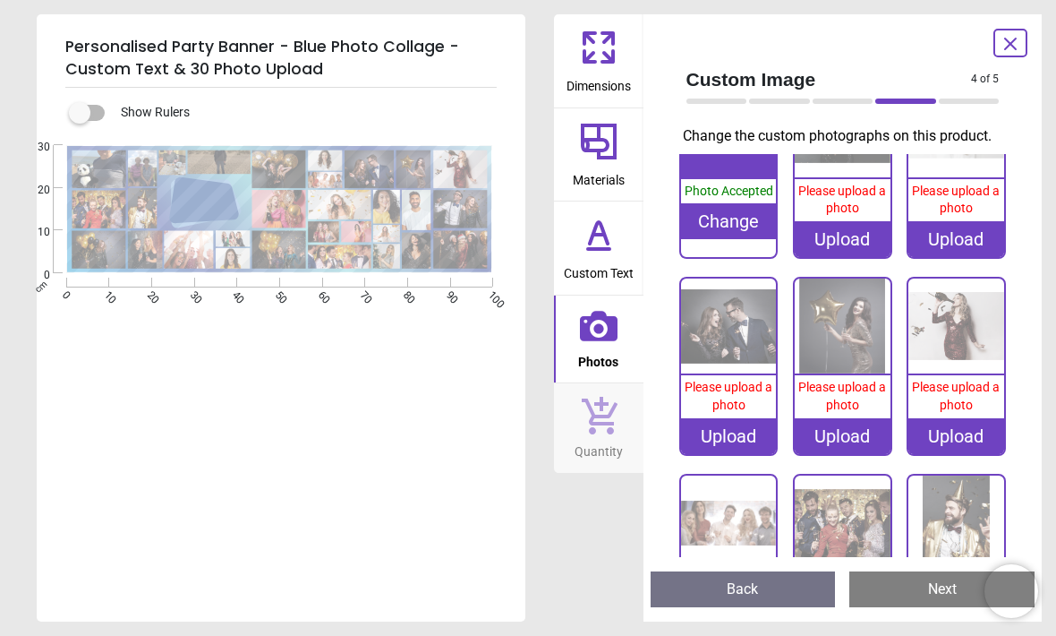
click at [858, 257] on div "Upload" at bounding box center [843, 239] width 96 height 36
click at [853, 257] on div "Upload" at bounding box center [843, 239] width 96 height 36
click at [848, 257] on div "Upload" at bounding box center [843, 239] width 96 height 36
